Goal: Task Accomplishment & Management: Use online tool/utility

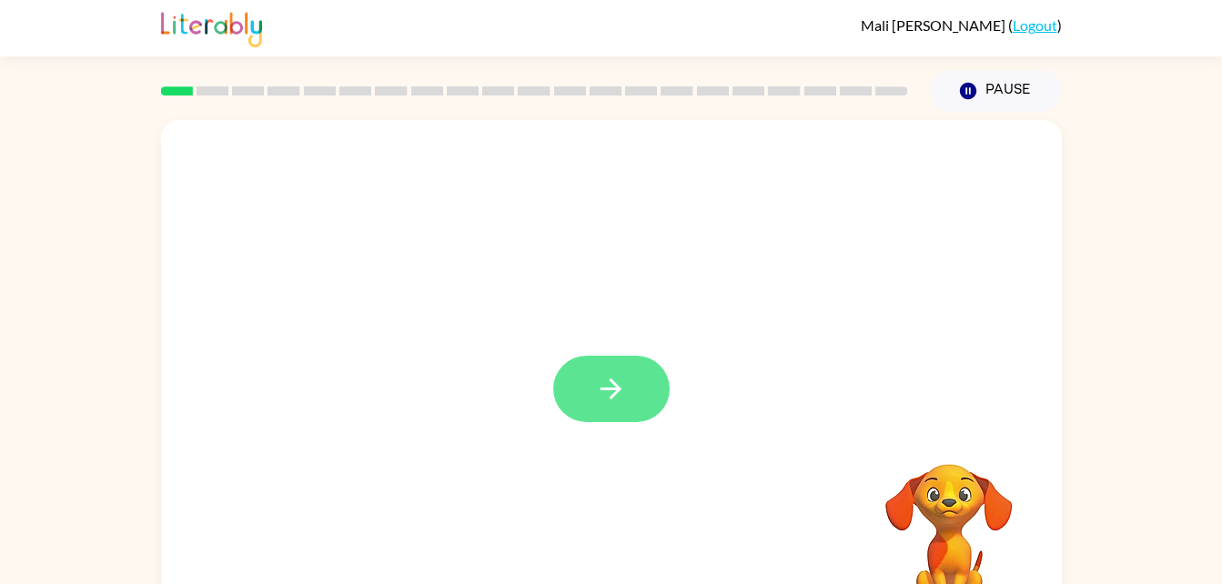
click at [585, 389] on button "button" at bounding box center [611, 389] width 116 height 66
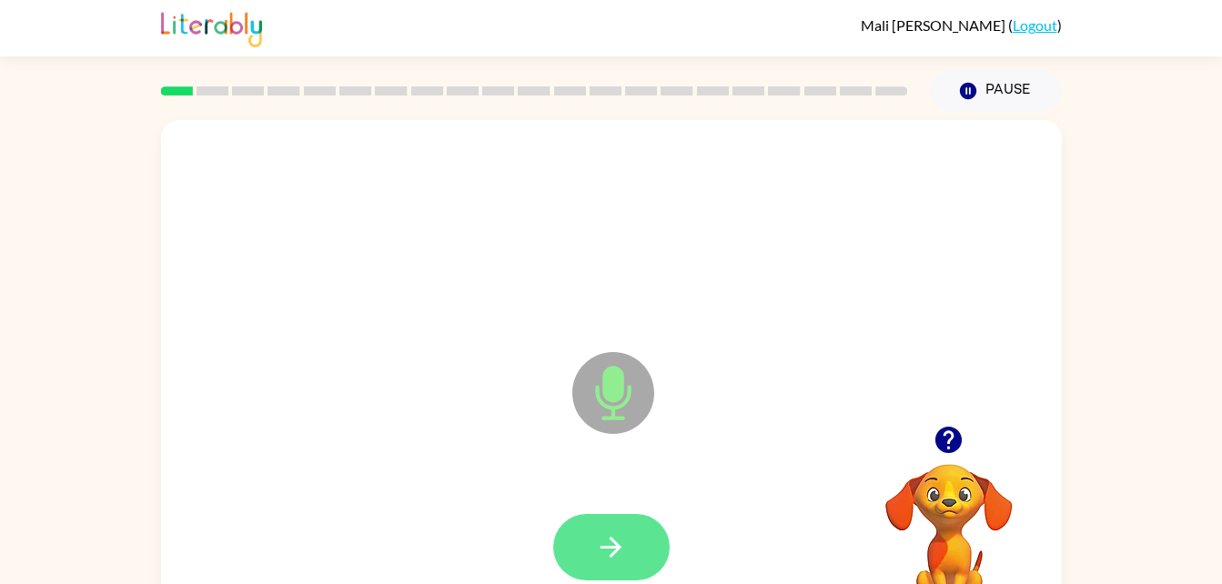
click at [616, 539] on icon "button" at bounding box center [611, 547] width 32 height 32
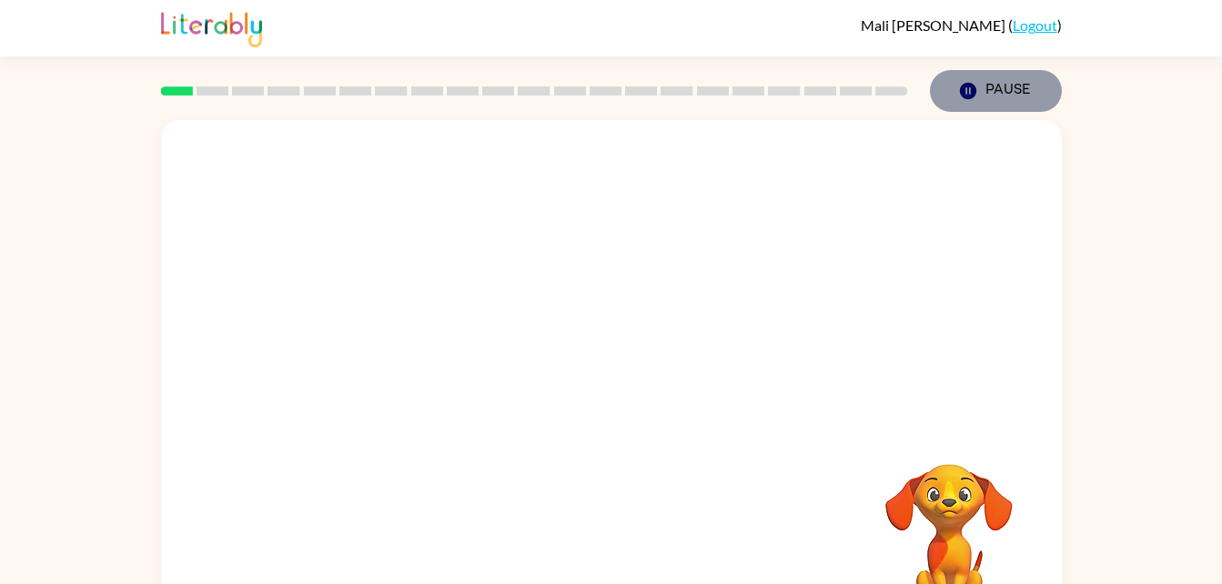
click at [976, 98] on icon "Pause" at bounding box center [968, 91] width 20 height 20
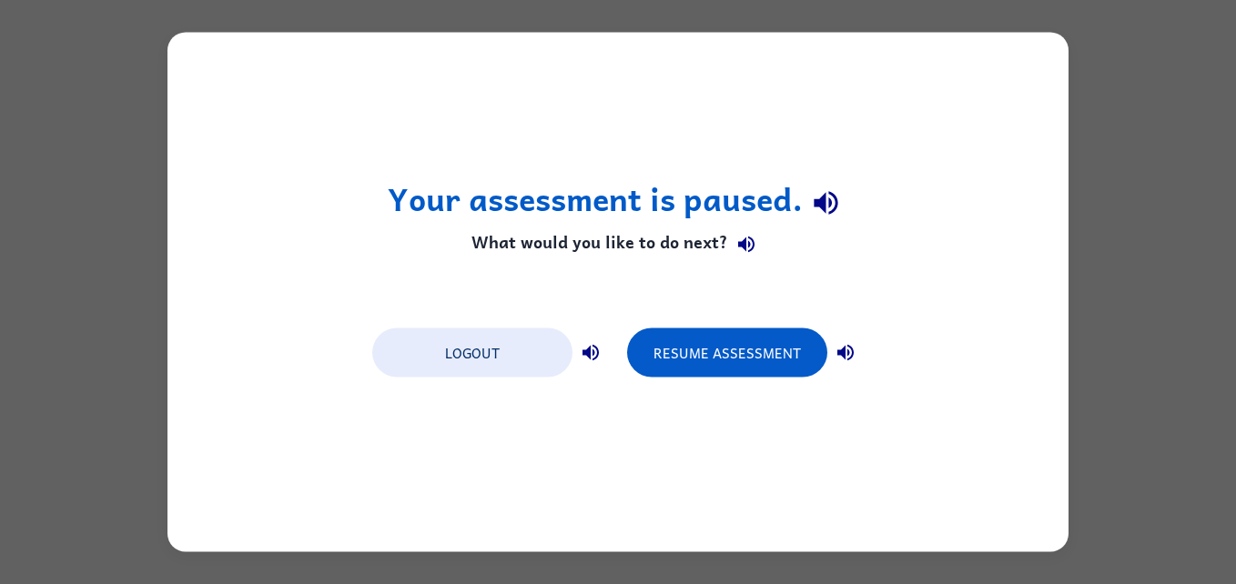
click at [1026, 373] on div "Your assessment is paused. What would you like to do next? Logout Resume Assess…" at bounding box center [617, 293] width 901 height 520
click at [753, 344] on button "Resume Assessment" at bounding box center [727, 353] width 200 height 49
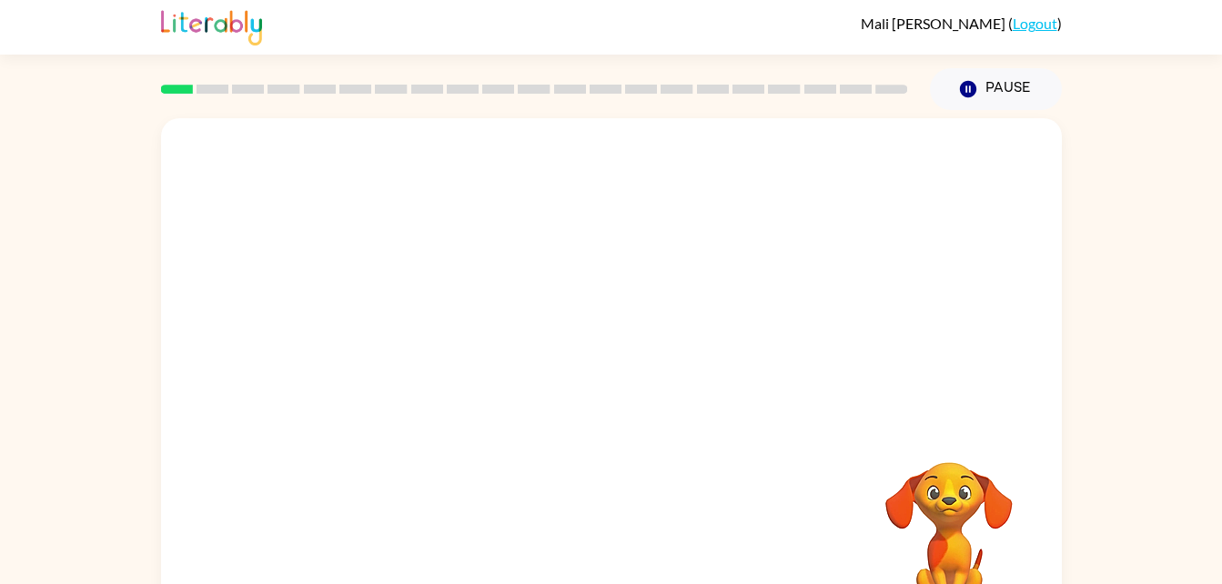
scroll to position [56, 0]
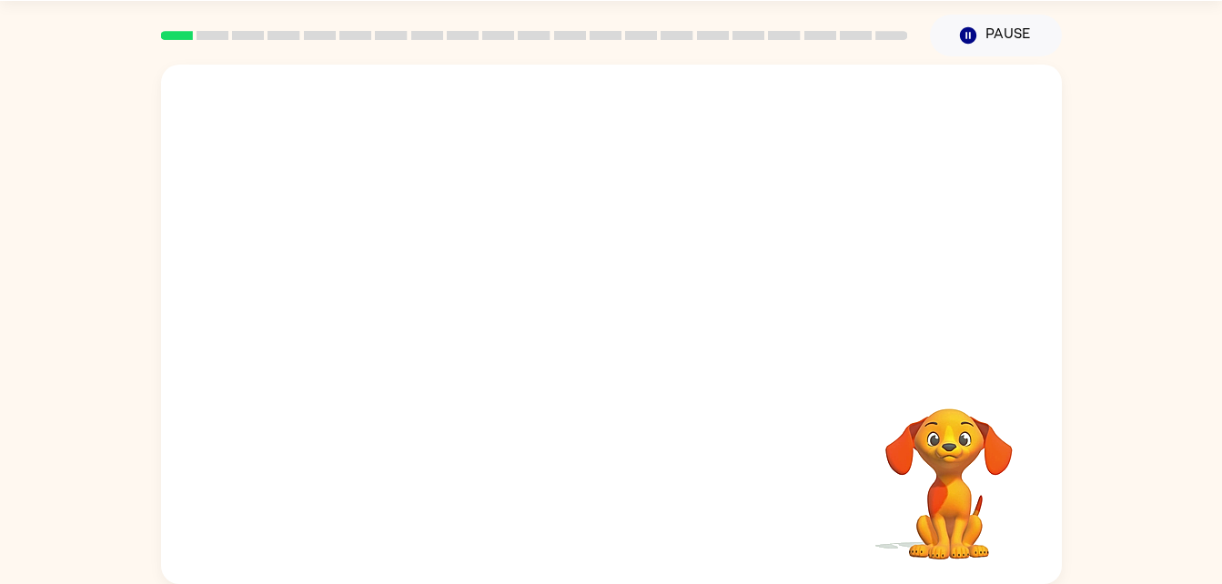
click at [946, 470] on video "Your browser must support playing .mp4 files to use Literably. Please try using…" at bounding box center [949, 471] width 182 height 182
click at [634, 326] on button "button" at bounding box center [611, 333] width 116 height 66
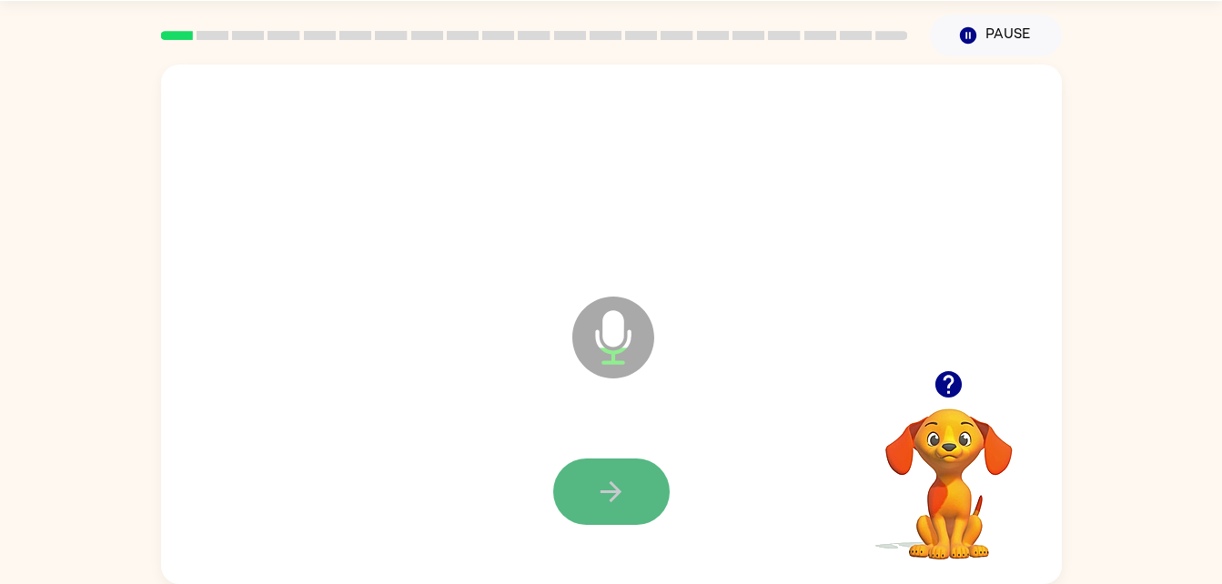
click at [593, 507] on button "button" at bounding box center [611, 492] width 116 height 66
click at [596, 486] on icon "button" at bounding box center [611, 492] width 32 height 32
click at [623, 510] on button "button" at bounding box center [611, 492] width 116 height 66
click at [623, 503] on icon "button" at bounding box center [611, 492] width 32 height 32
click at [632, 481] on button "button" at bounding box center [611, 492] width 116 height 66
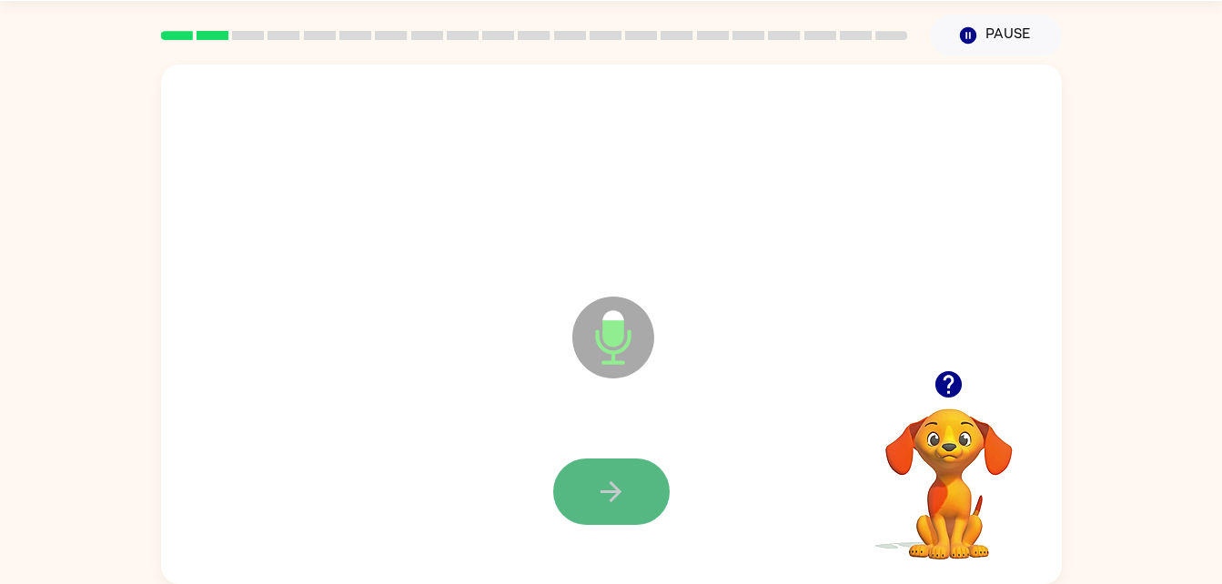
click at [637, 507] on button "button" at bounding box center [611, 492] width 116 height 66
click at [636, 497] on button "button" at bounding box center [611, 492] width 116 height 66
click at [629, 501] on button "button" at bounding box center [611, 492] width 116 height 66
click at [622, 502] on icon "button" at bounding box center [611, 492] width 32 height 32
click at [613, 488] on icon "button" at bounding box center [611, 492] width 32 height 32
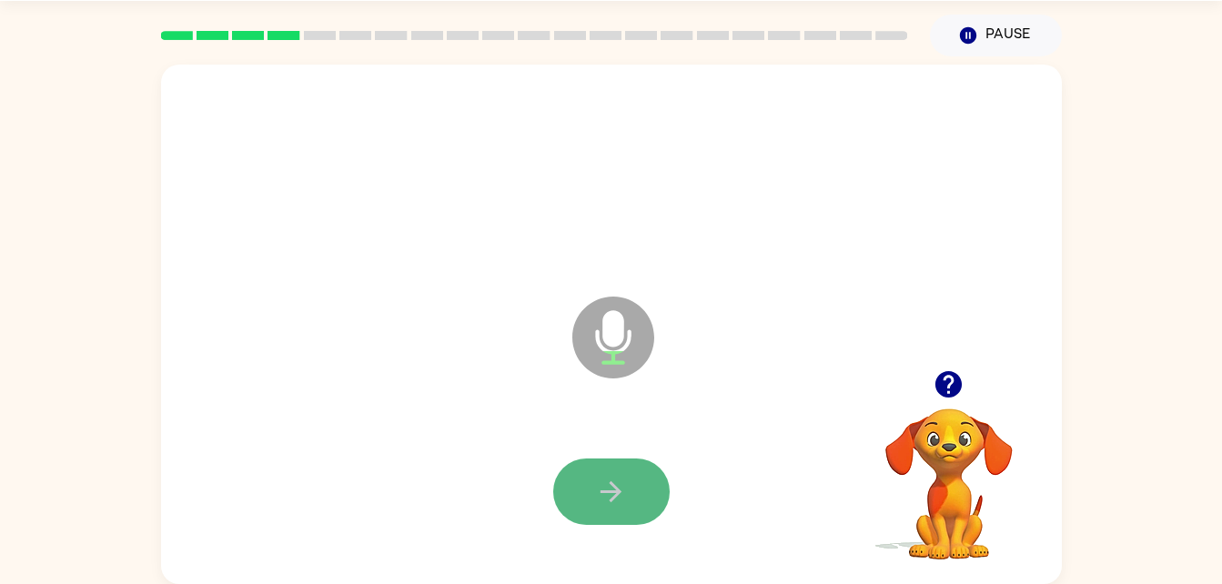
click at [611, 473] on button "button" at bounding box center [611, 492] width 116 height 66
click at [615, 490] on icon "button" at bounding box center [611, 492] width 32 height 32
click at [626, 505] on icon "button" at bounding box center [611, 492] width 32 height 32
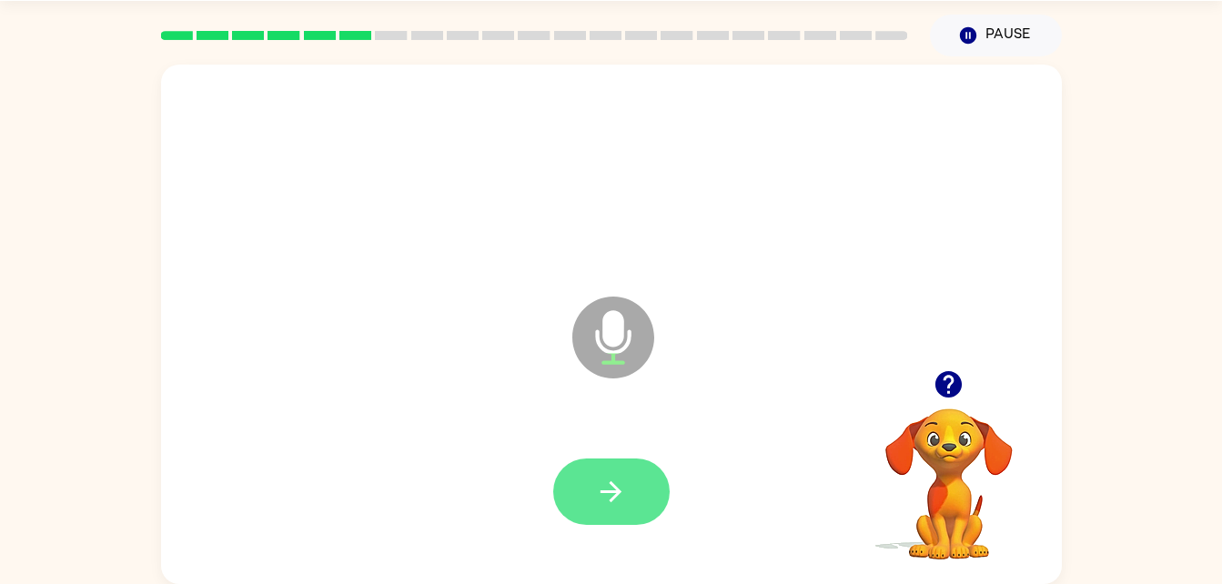
click at [606, 495] on icon "button" at bounding box center [611, 492] width 32 height 32
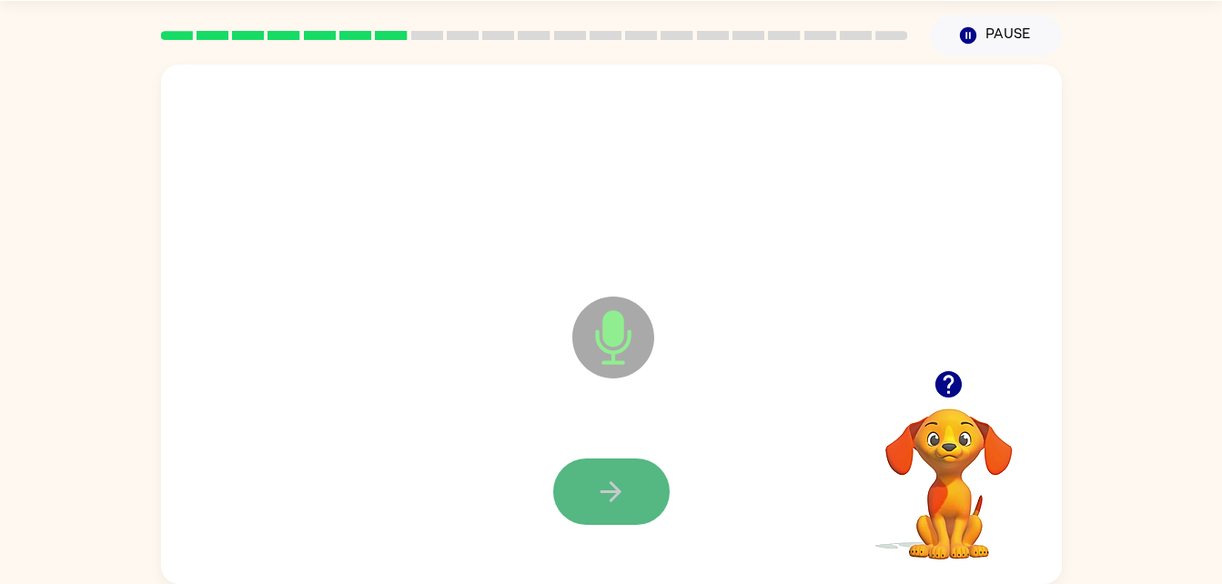
click at [615, 500] on icon "button" at bounding box center [611, 492] width 32 height 32
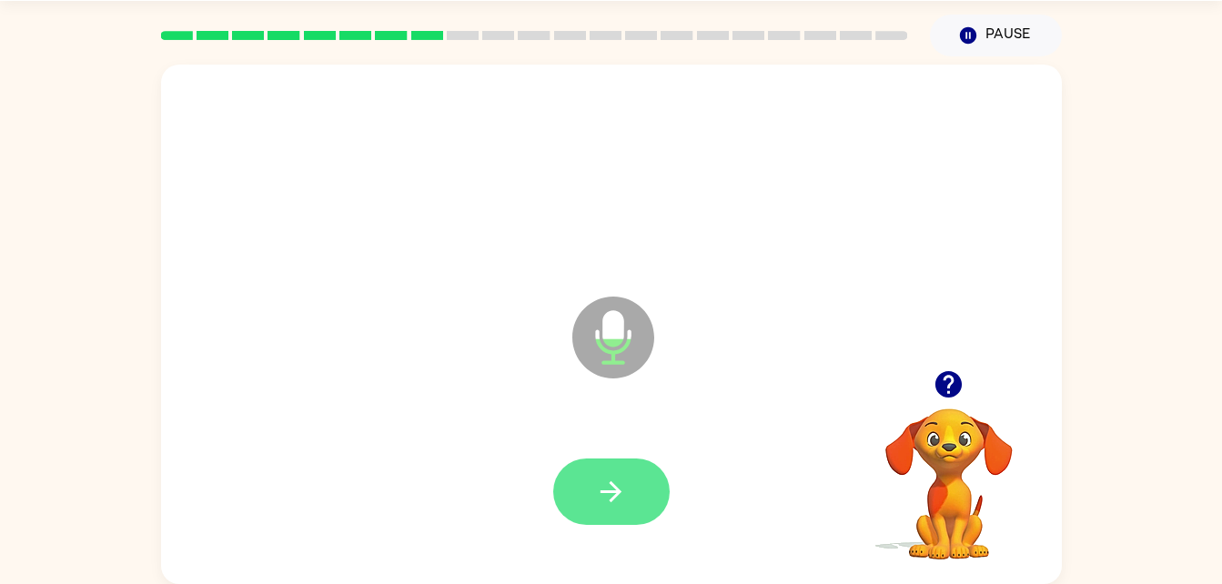
click at [644, 500] on button "button" at bounding box center [611, 492] width 116 height 66
click at [592, 483] on button "button" at bounding box center [611, 492] width 116 height 66
click at [619, 485] on icon "button" at bounding box center [611, 492] width 32 height 32
drag, startPoint x: 604, startPoint y: 484, endPoint x: 408, endPoint y: 394, distance: 216.2
click at [408, 394] on div "Microphone The Microphone is here when it is your turn to talk" at bounding box center [611, 325] width 901 height 520
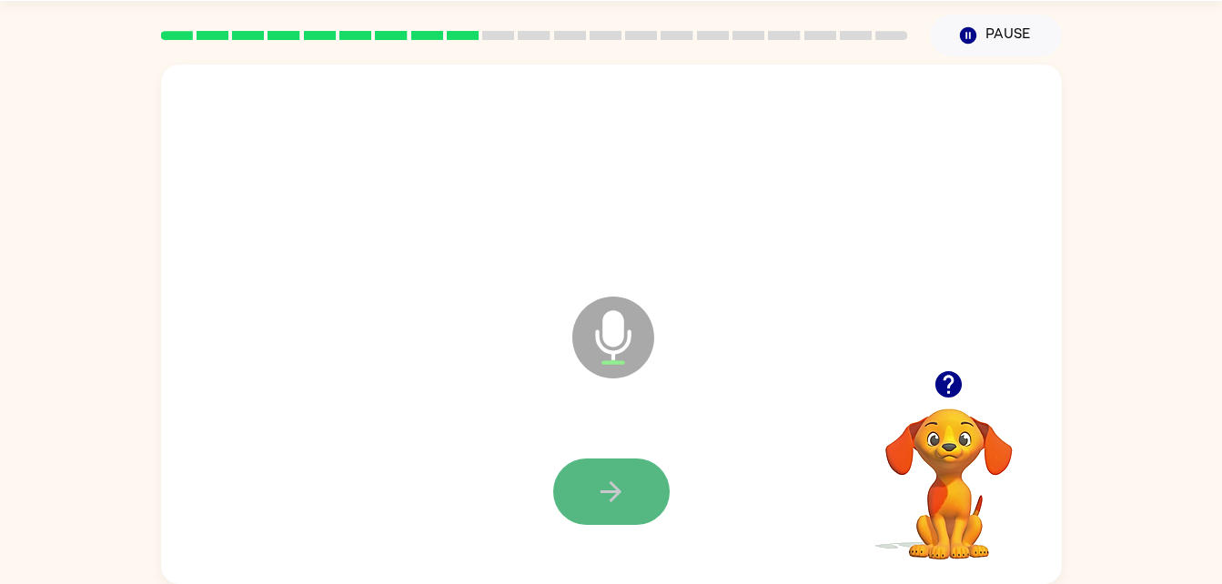
click at [620, 478] on icon "button" at bounding box center [611, 492] width 32 height 32
click at [612, 466] on button "button" at bounding box center [611, 492] width 116 height 66
click at [602, 490] on icon "button" at bounding box center [611, 492] width 32 height 32
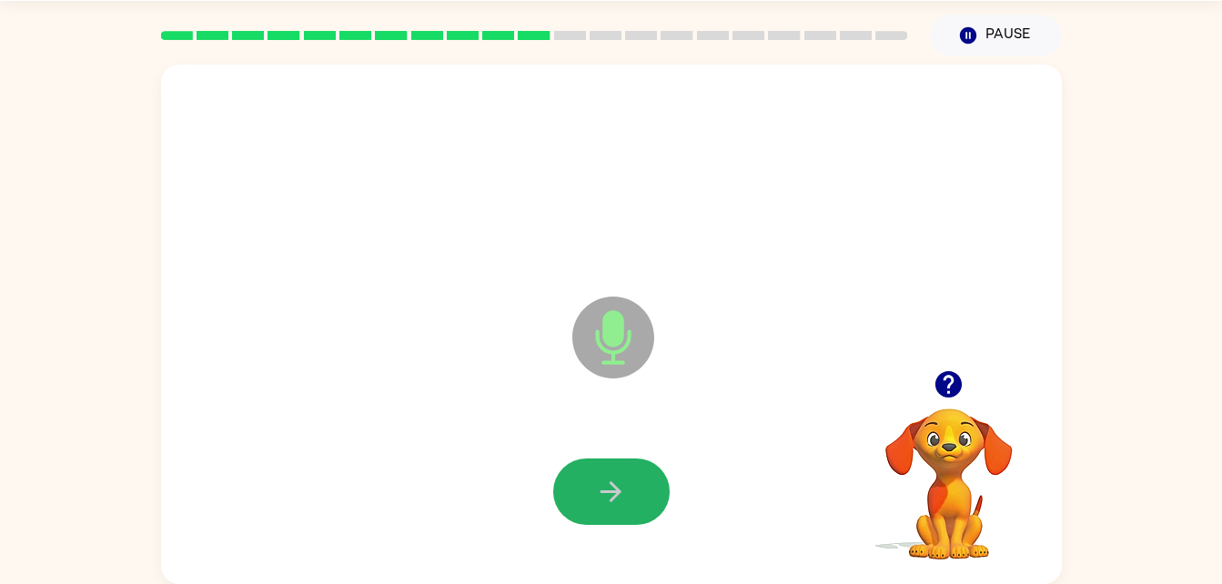
click at [602, 490] on icon "button" at bounding box center [611, 492] width 32 height 32
click at [602, 486] on icon "button" at bounding box center [611, 492] width 32 height 32
click at [603, 482] on icon "button" at bounding box center [611, 492] width 32 height 32
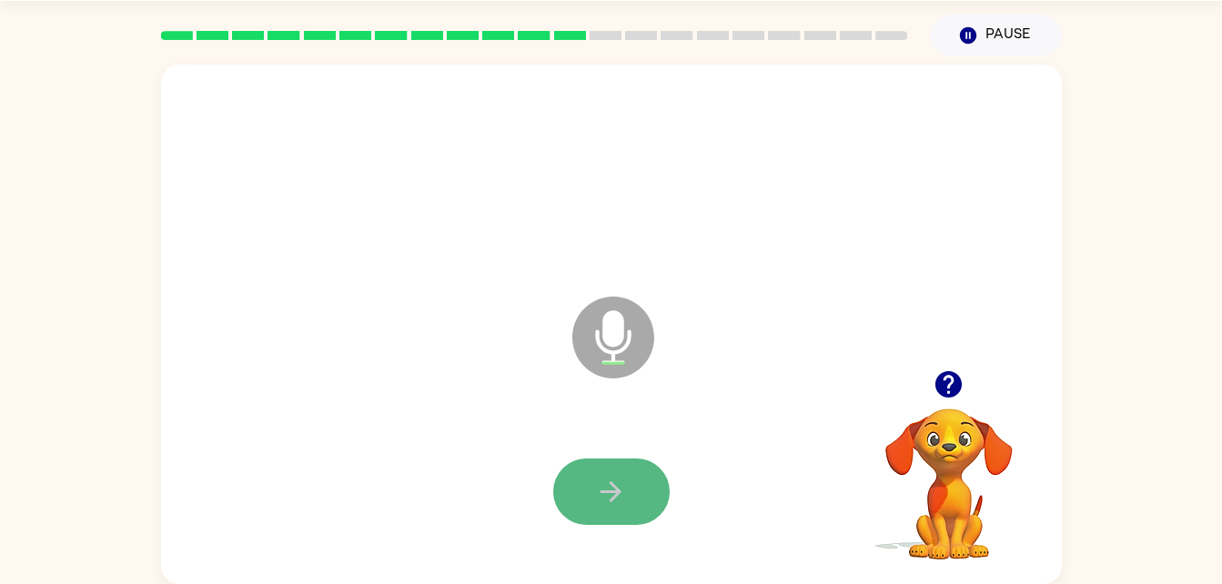
click at [602, 484] on icon "button" at bounding box center [611, 492] width 32 height 32
click at [603, 480] on icon "button" at bounding box center [611, 492] width 32 height 32
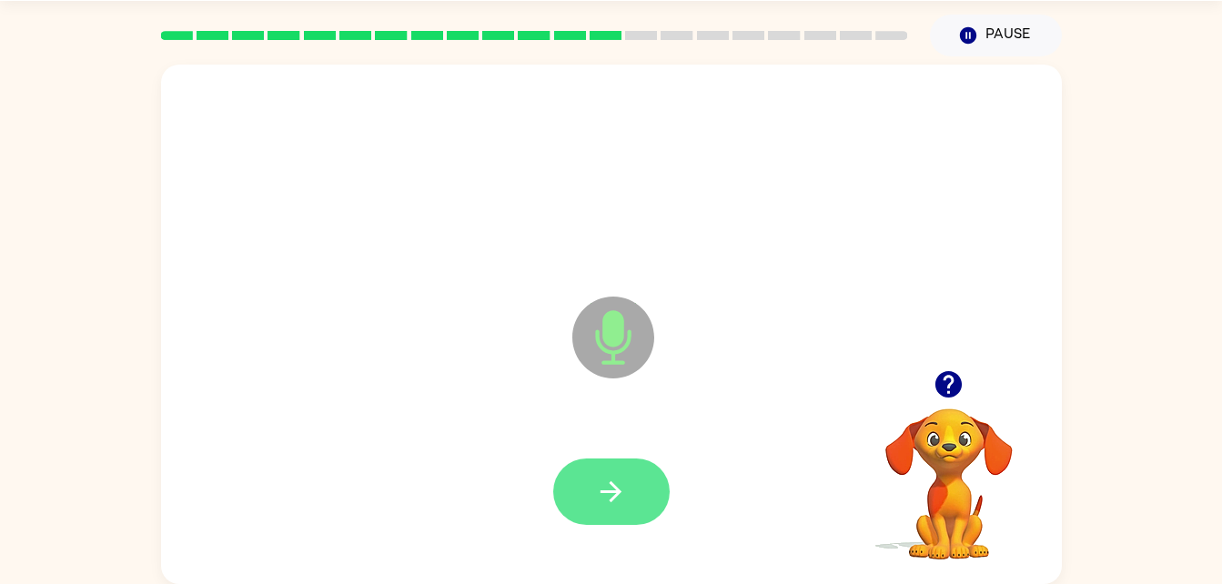
click at [629, 480] on button "button" at bounding box center [611, 492] width 116 height 66
click at [640, 477] on button "button" at bounding box center [611, 492] width 116 height 66
click at [628, 500] on button "button" at bounding box center [611, 492] width 116 height 66
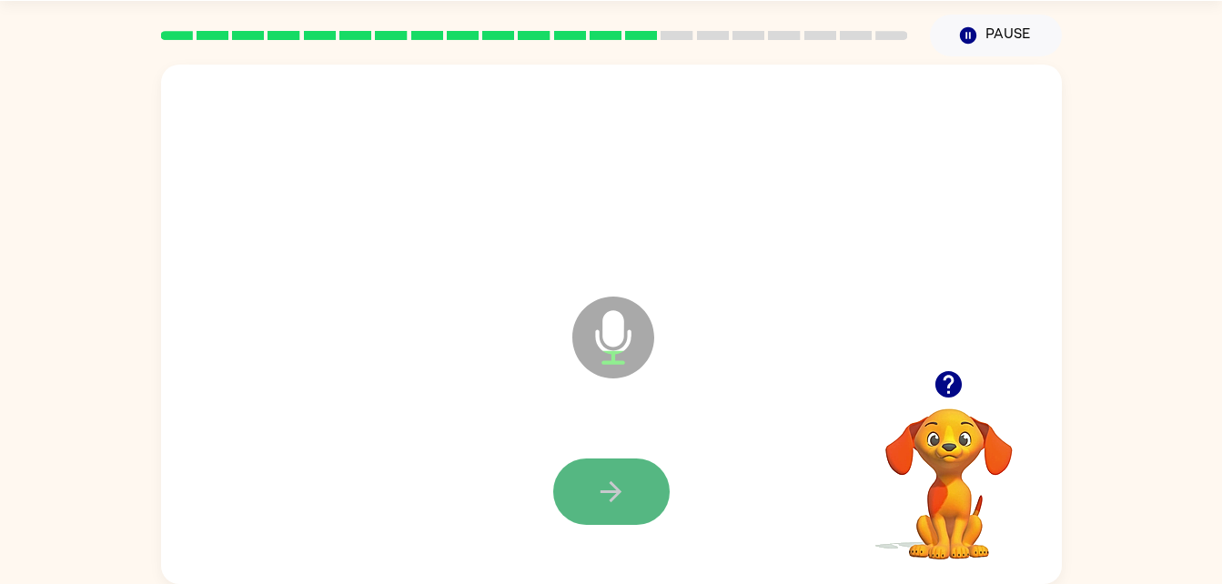
click at [628, 485] on button "button" at bounding box center [611, 492] width 116 height 66
click at [653, 491] on button "button" at bounding box center [611, 492] width 116 height 66
click at [636, 501] on button "button" at bounding box center [611, 492] width 116 height 66
click at [617, 495] on icon "button" at bounding box center [611, 491] width 21 height 21
click at [653, 489] on button "button" at bounding box center [611, 492] width 116 height 66
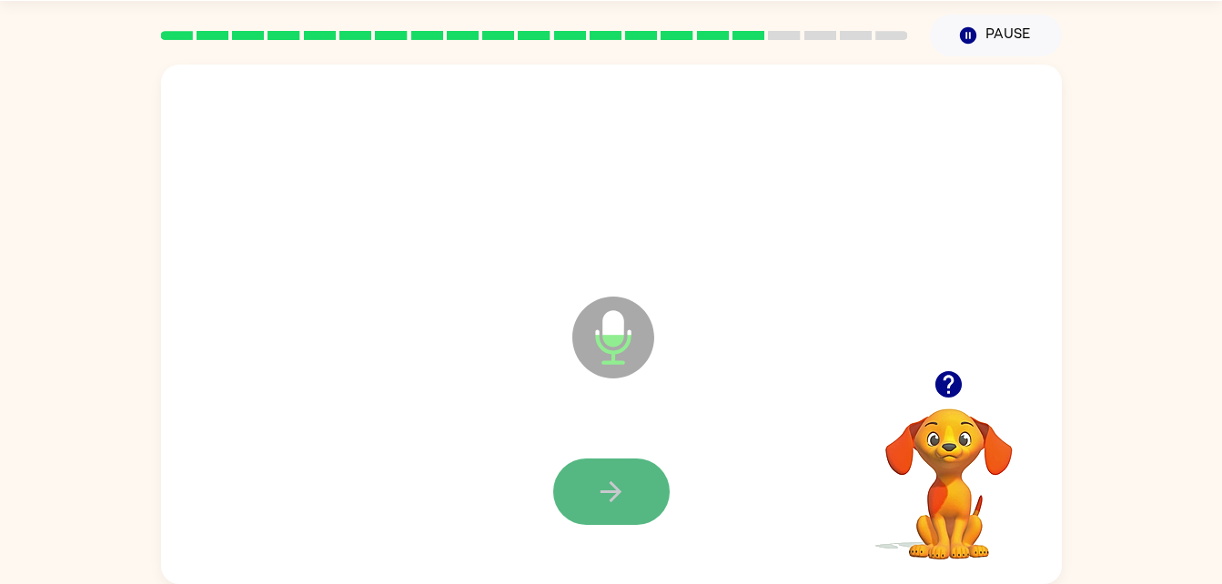
click at [609, 466] on button "button" at bounding box center [611, 492] width 116 height 66
click at [610, 472] on button "button" at bounding box center [611, 492] width 116 height 66
click at [639, 482] on button "button" at bounding box center [611, 492] width 116 height 66
click at [626, 480] on icon "button" at bounding box center [611, 492] width 32 height 32
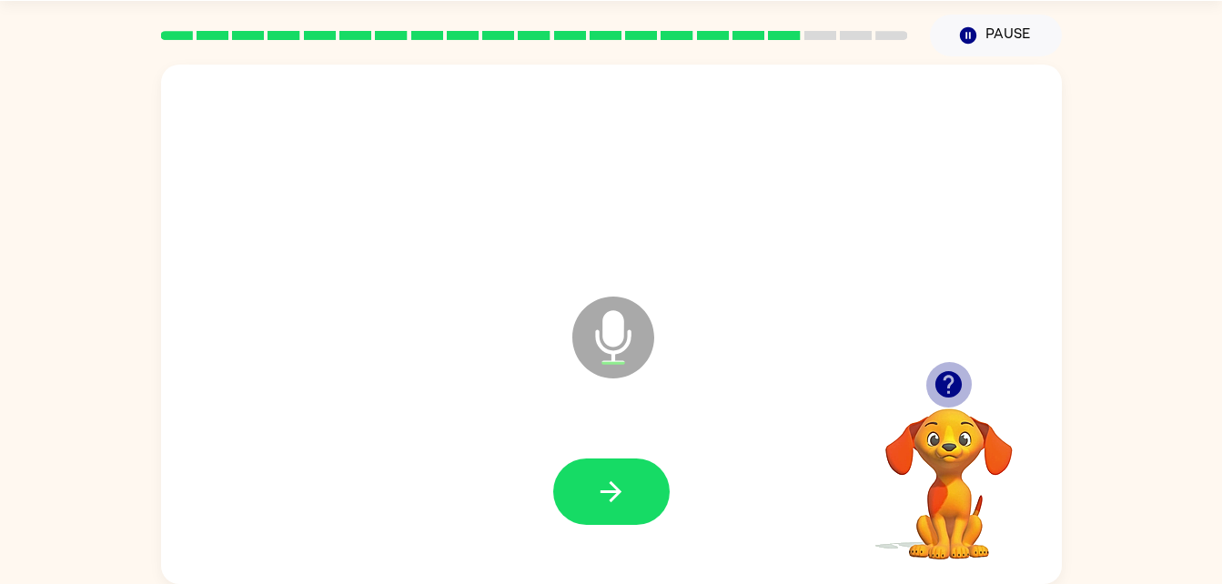
click at [940, 389] on icon "button" at bounding box center [948, 384] width 26 height 26
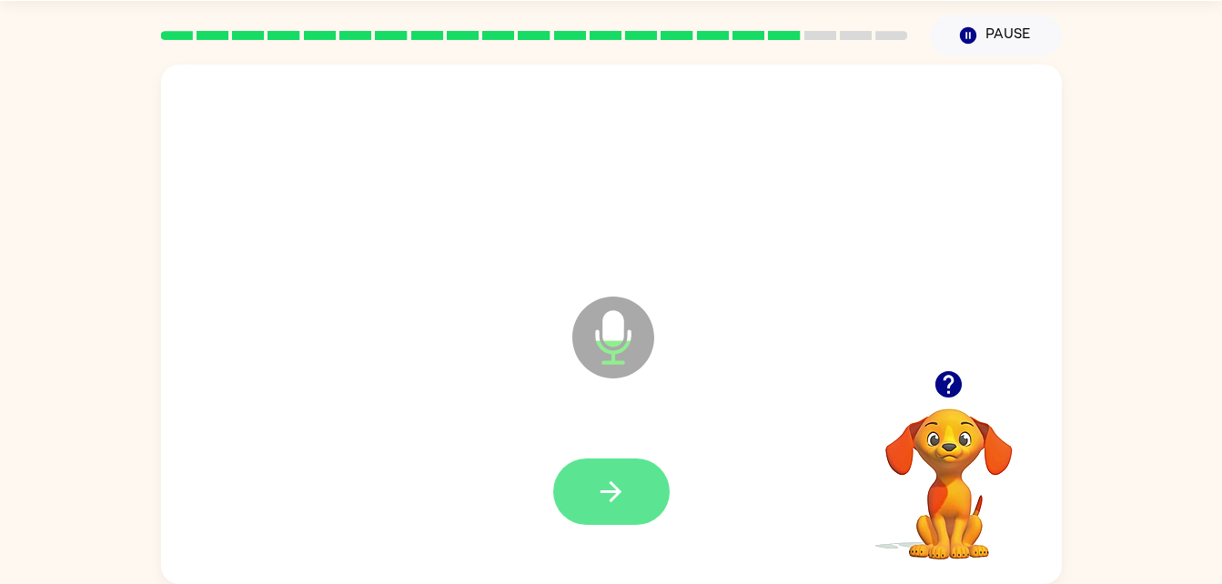
click at [625, 500] on icon "button" at bounding box center [611, 492] width 32 height 32
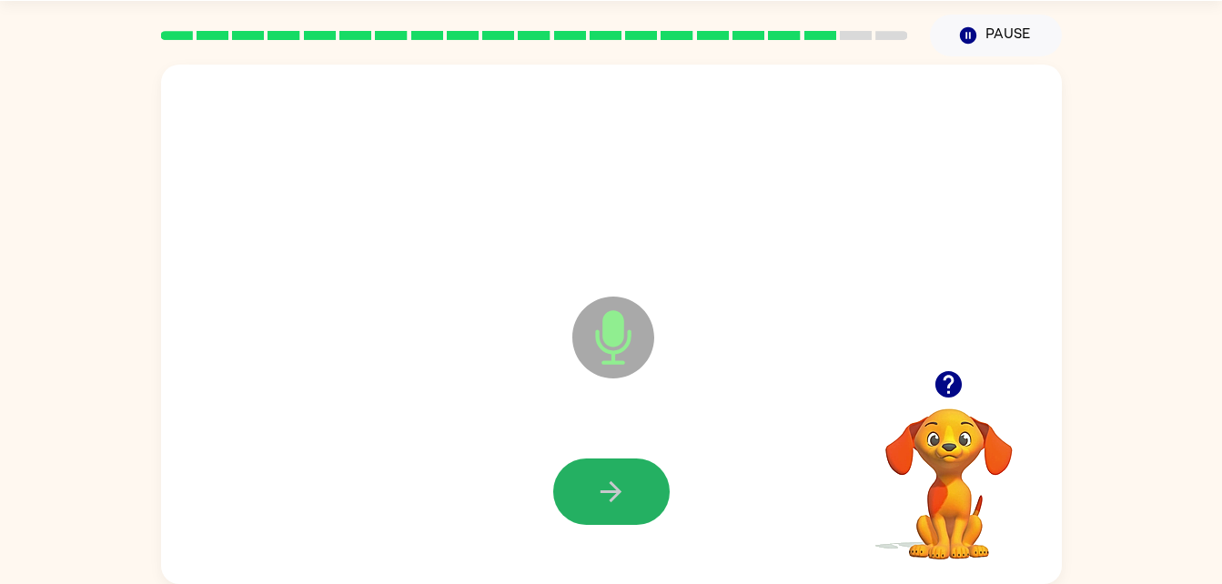
click at [625, 500] on icon "button" at bounding box center [611, 492] width 32 height 32
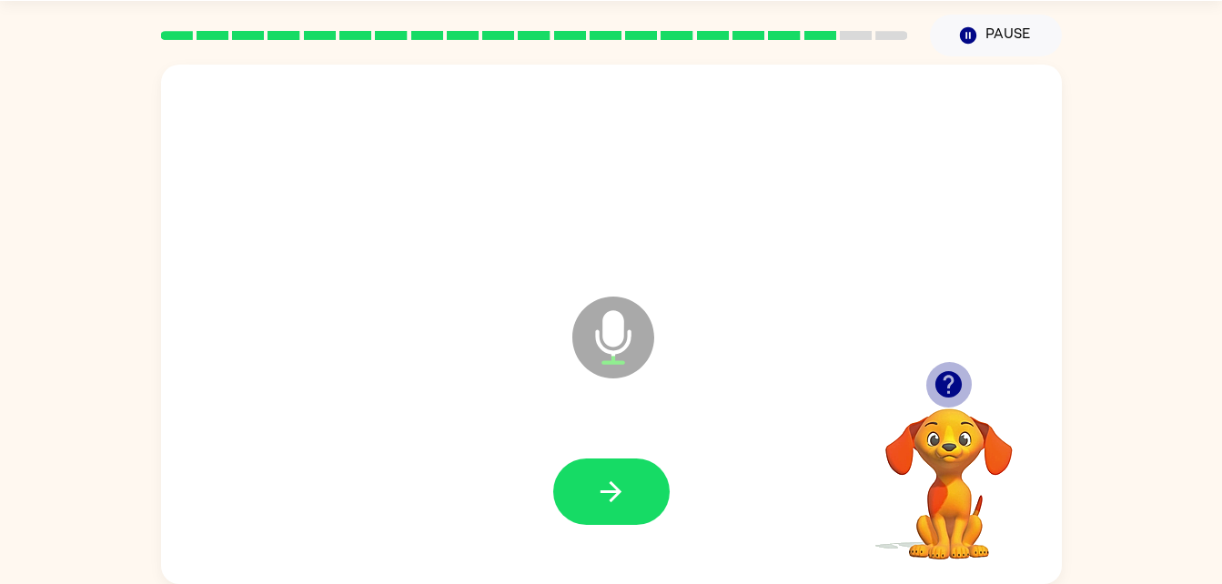
click at [942, 384] on icon "button" at bounding box center [948, 384] width 26 height 26
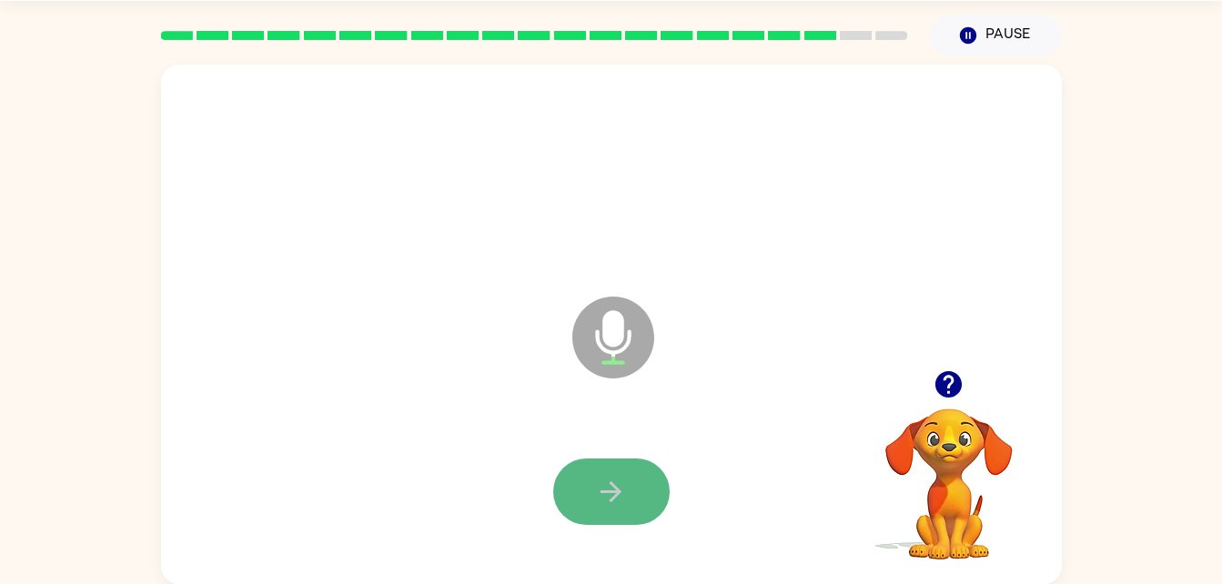
click at [617, 497] on icon "button" at bounding box center [611, 492] width 32 height 32
click at [614, 504] on icon "button" at bounding box center [611, 492] width 32 height 32
click at [614, 493] on icon "button" at bounding box center [611, 492] width 32 height 32
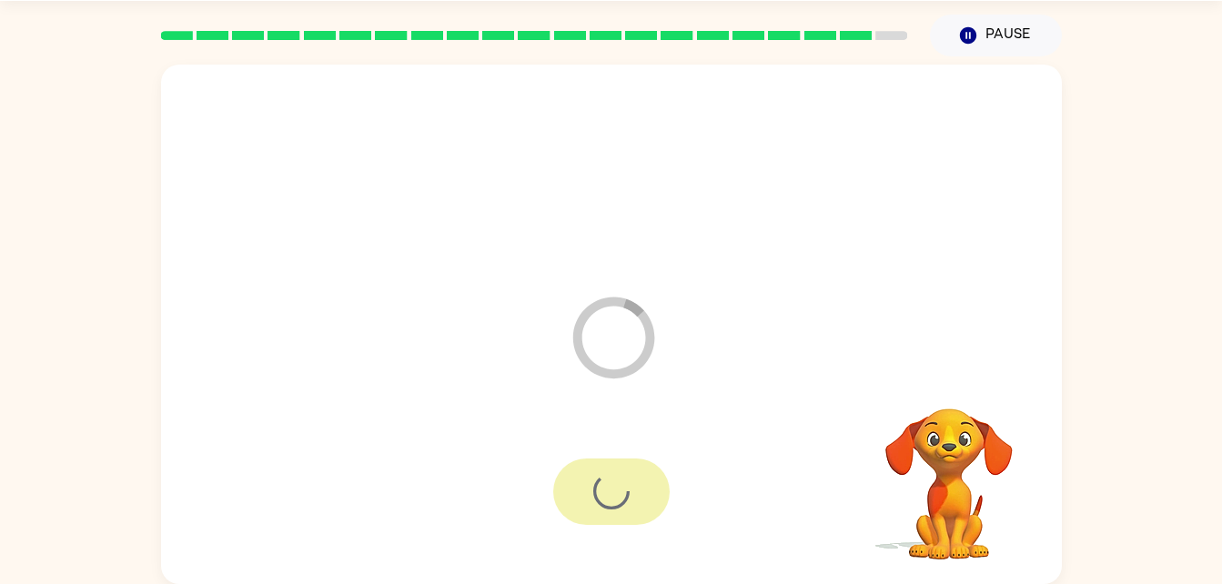
scroll to position [23, 0]
